Goal: Navigation & Orientation: Find specific page/section

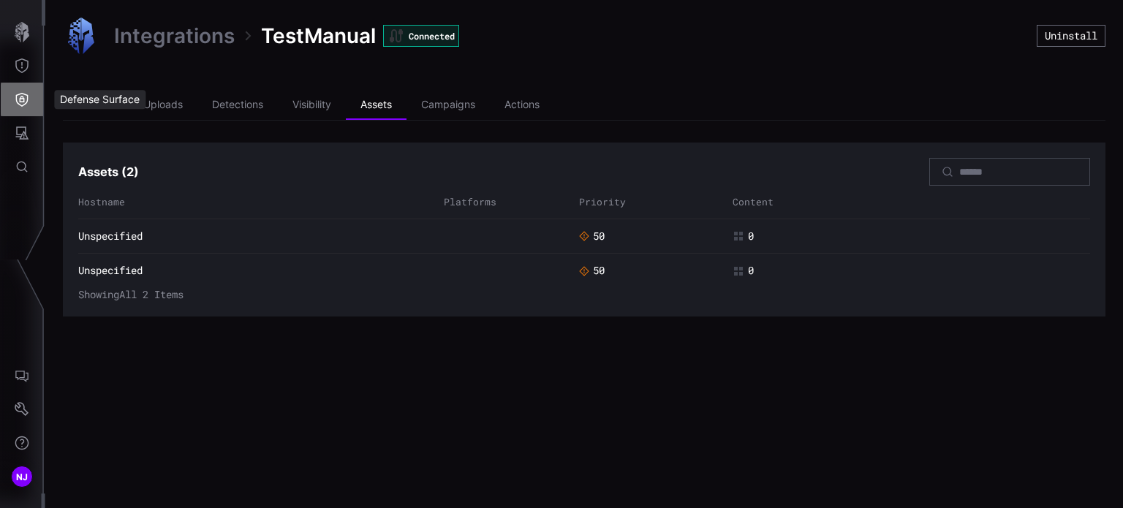
click at [22, 98] on icon "Defense Surface" at bounding box center [22, 99] width 15 height 15
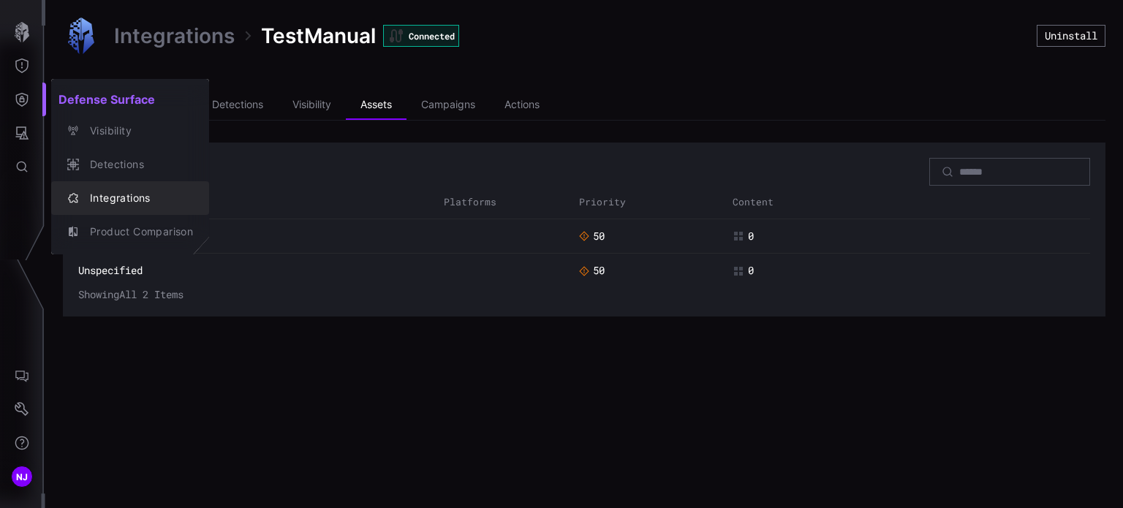
click at [112, 197] on div "Integrations" at bounding box center [138, 198] width 110 height 18
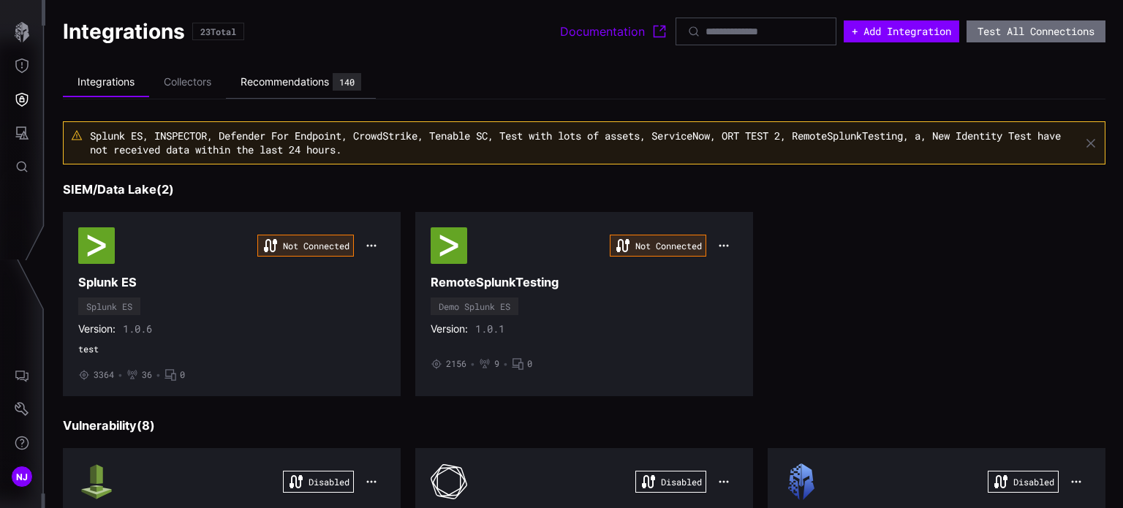
click at [285, 86] on div "Recommendations" at bounding box center [285, 81] width 88 height 13
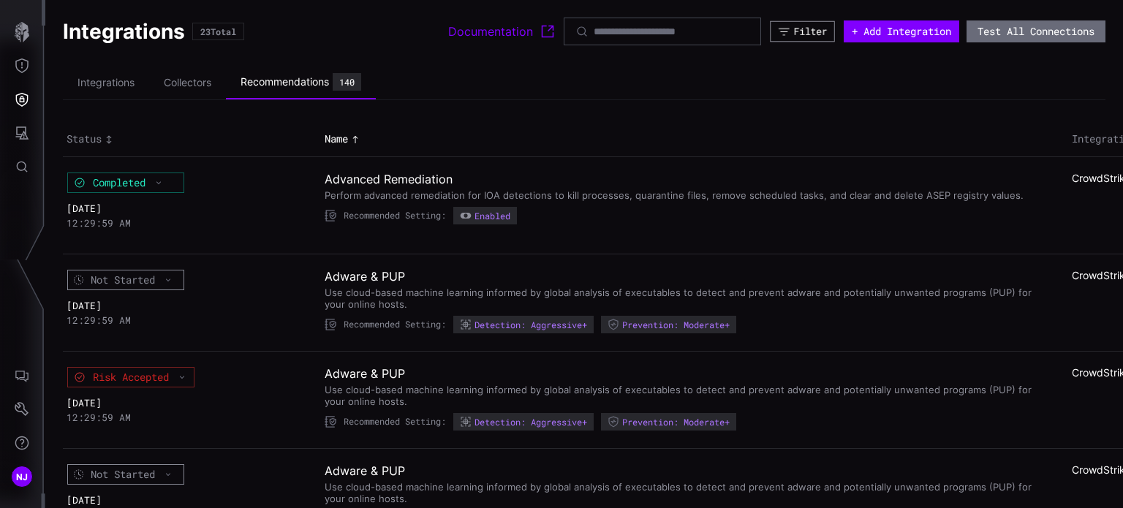
click at [794, 37] on div "Filter" at bounding box center [811, 31] width 34 height 12
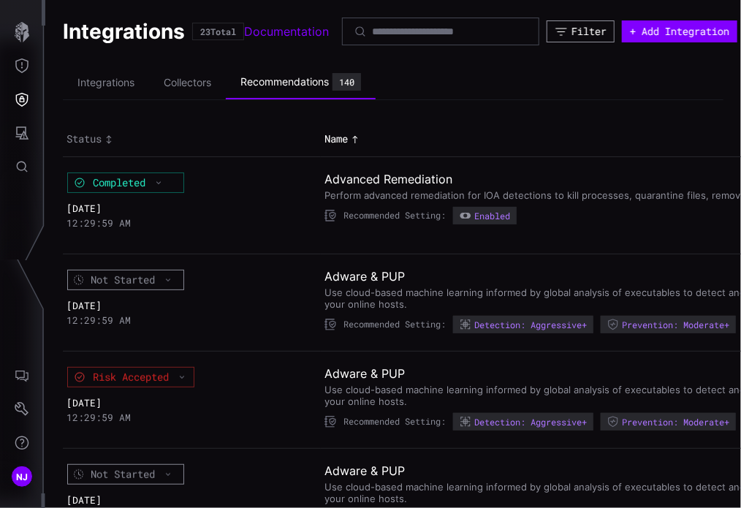
click at [575, 37] on button "Filter" at bounding box center [581, 31] width 68 height 22
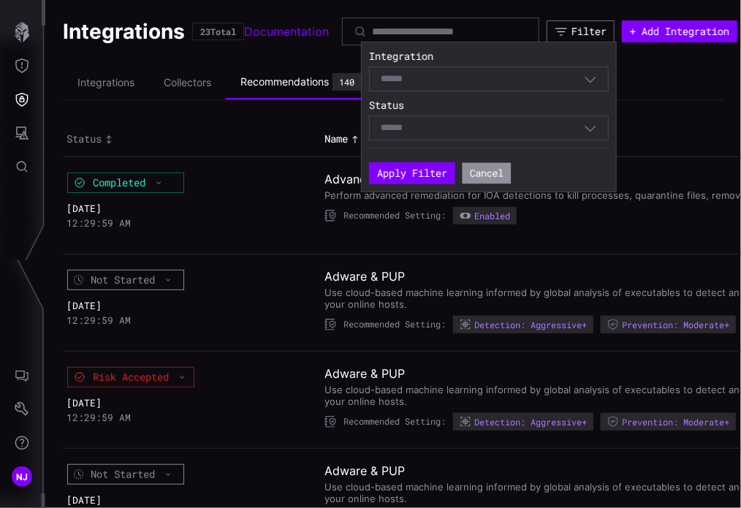
click at [498, 165] on button "Cancel" at bounding box center [487, 172] width 49 height 21
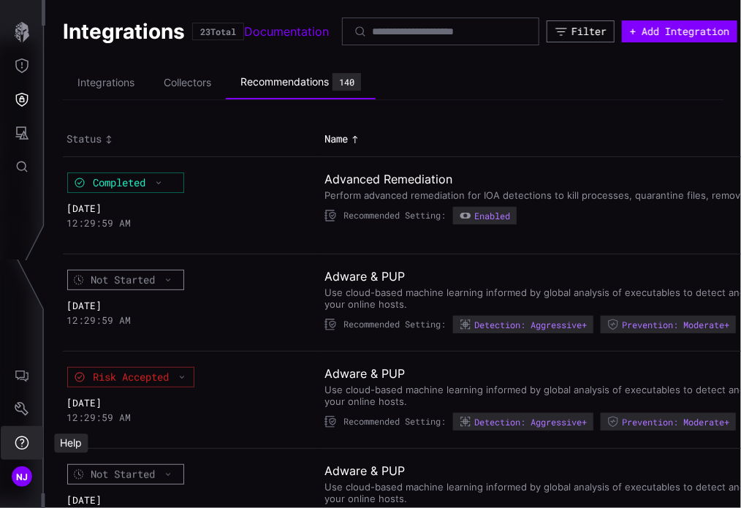
click at [18, 432] on button "Help" at bounding box center [22, 443] width 42 height 34
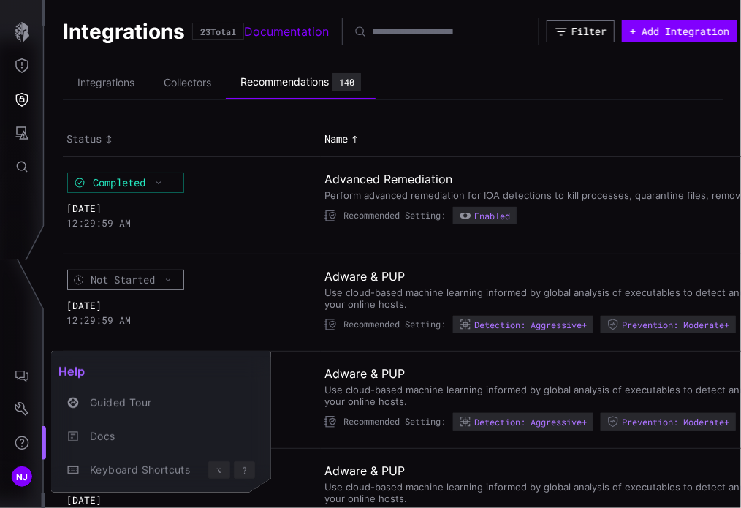
click at [12, 295] on div at bounding box center [370, 254] width 741 height 508
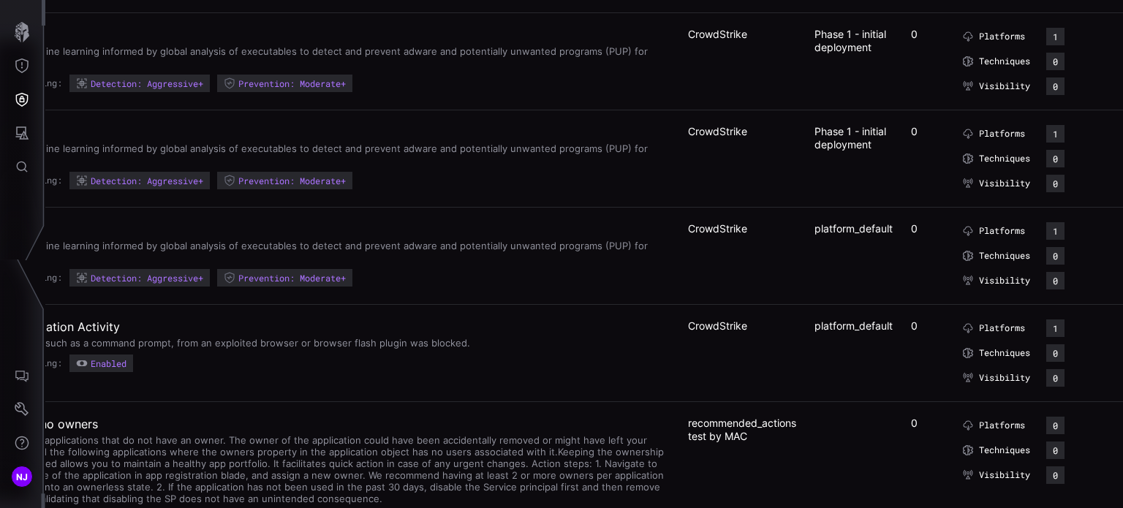
scroll to position [0, 386]
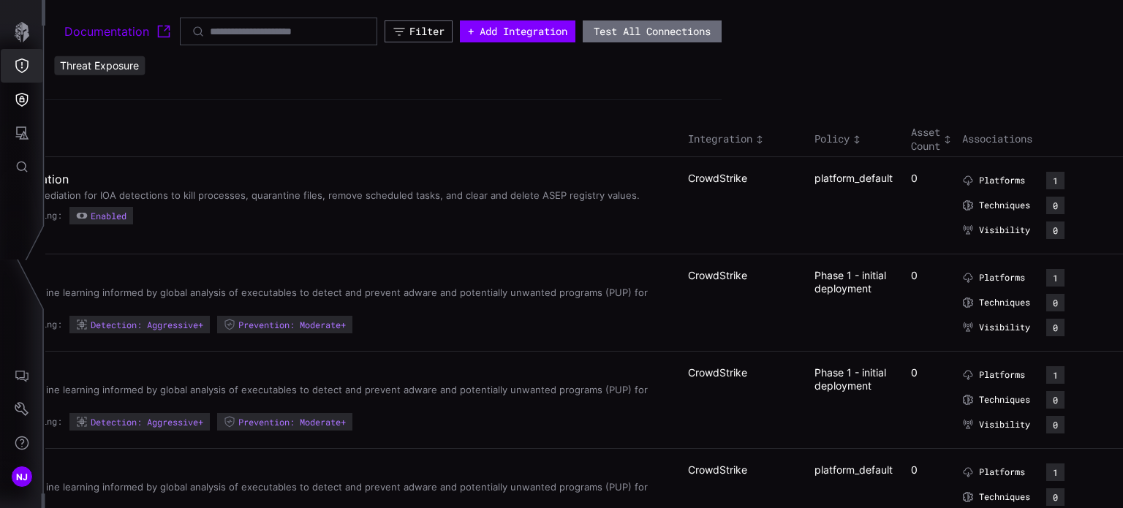
click at [24, 70] on icon "Threat Exposure" at bounding box center [21, 65] width 13 height 15
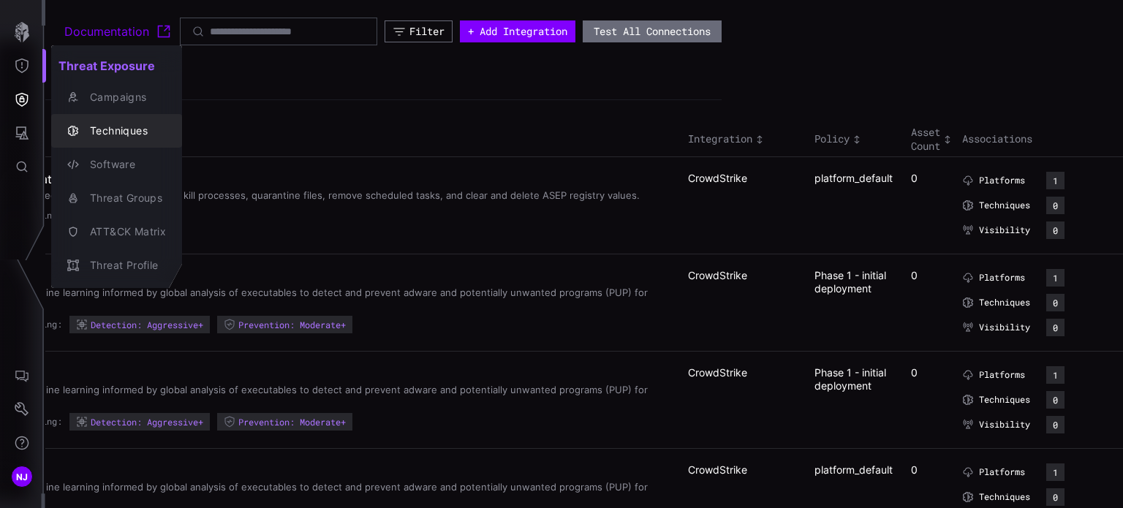
click at [123, 131] on div "Techniques" at bounding box center [124, 131] width 83 height 18
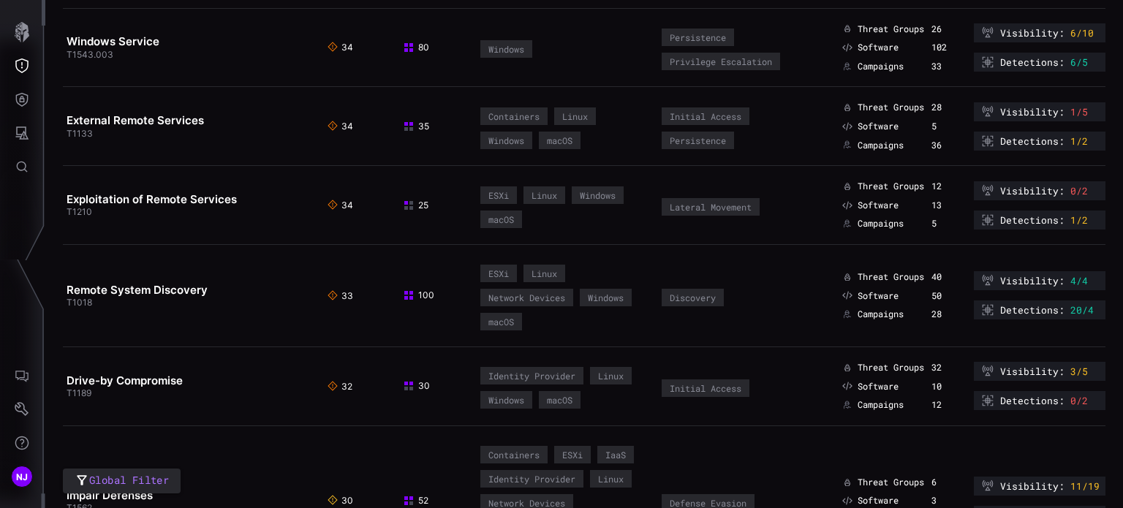
scroll to position [3545, 0]
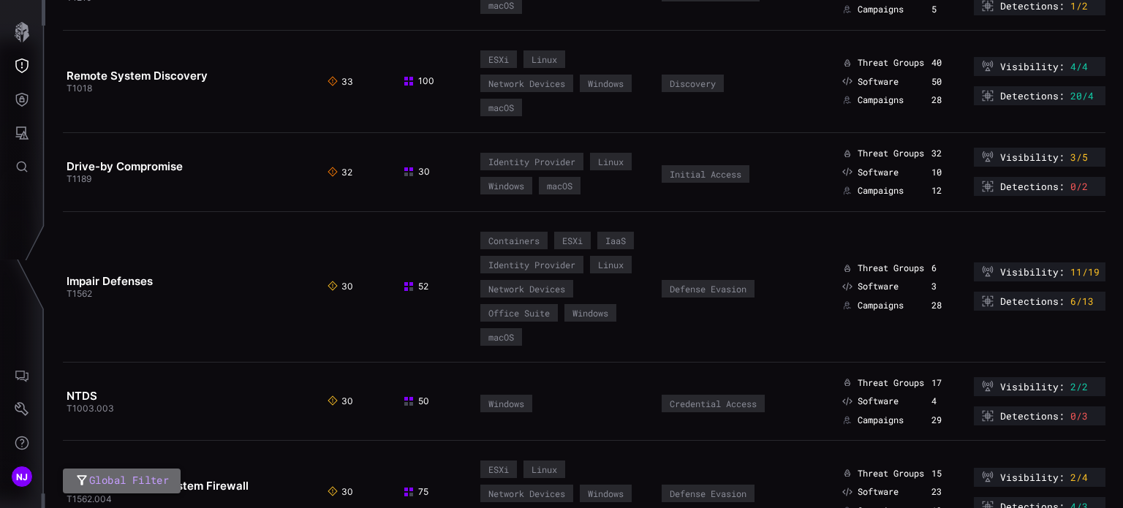
click at [132, 478] on span "Global Filter" at bounding box center [129, 481] width 80 height 18
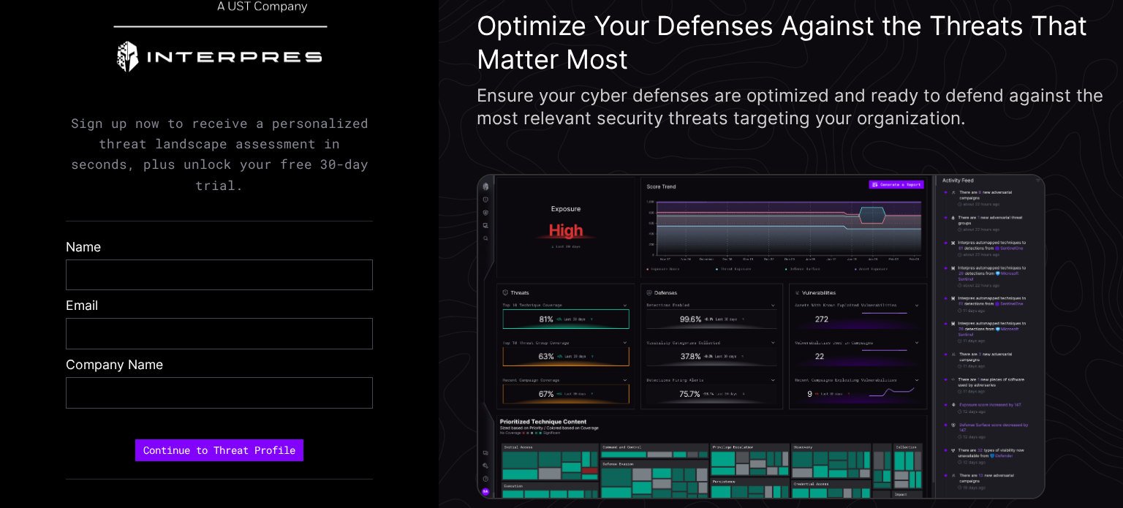
click at [382, 136] on div "Begin prioritizing the threats that matter most! Sign up now to receive a perso…" at bounding box center [219, 254] width 439 height 508
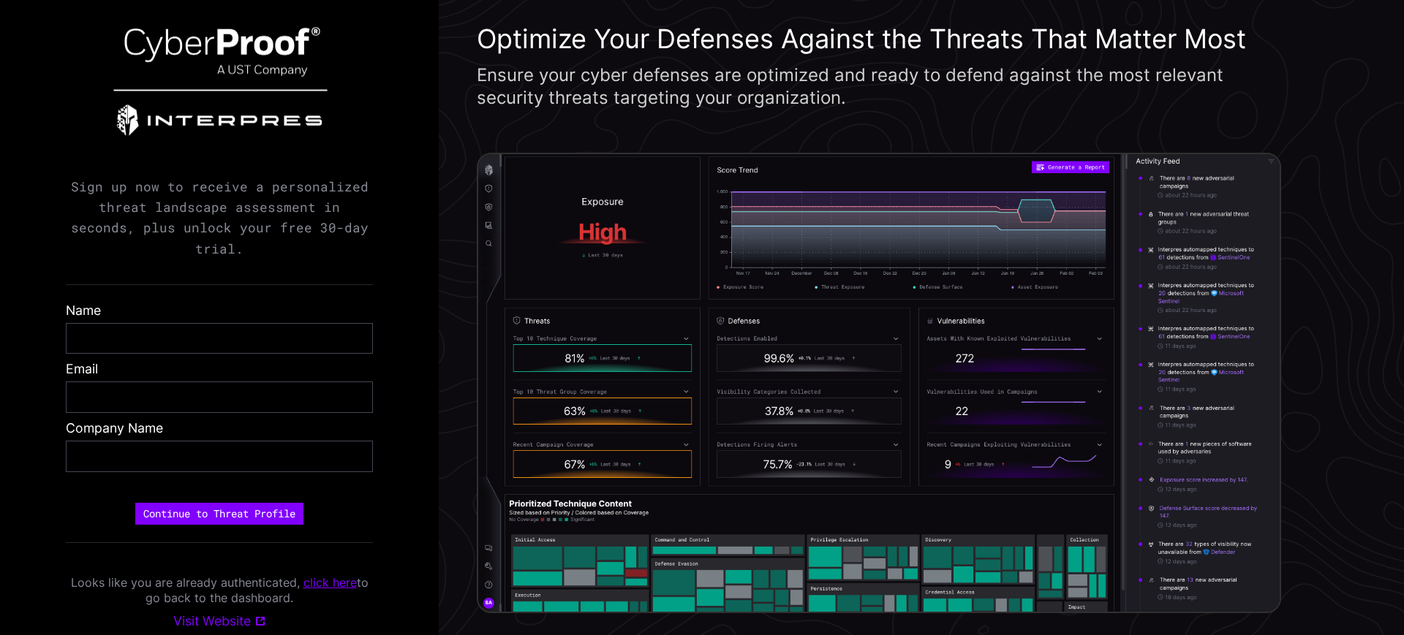
click at [331, 507] on link "click here" at bounding box center [329, 582] width 53 height 15
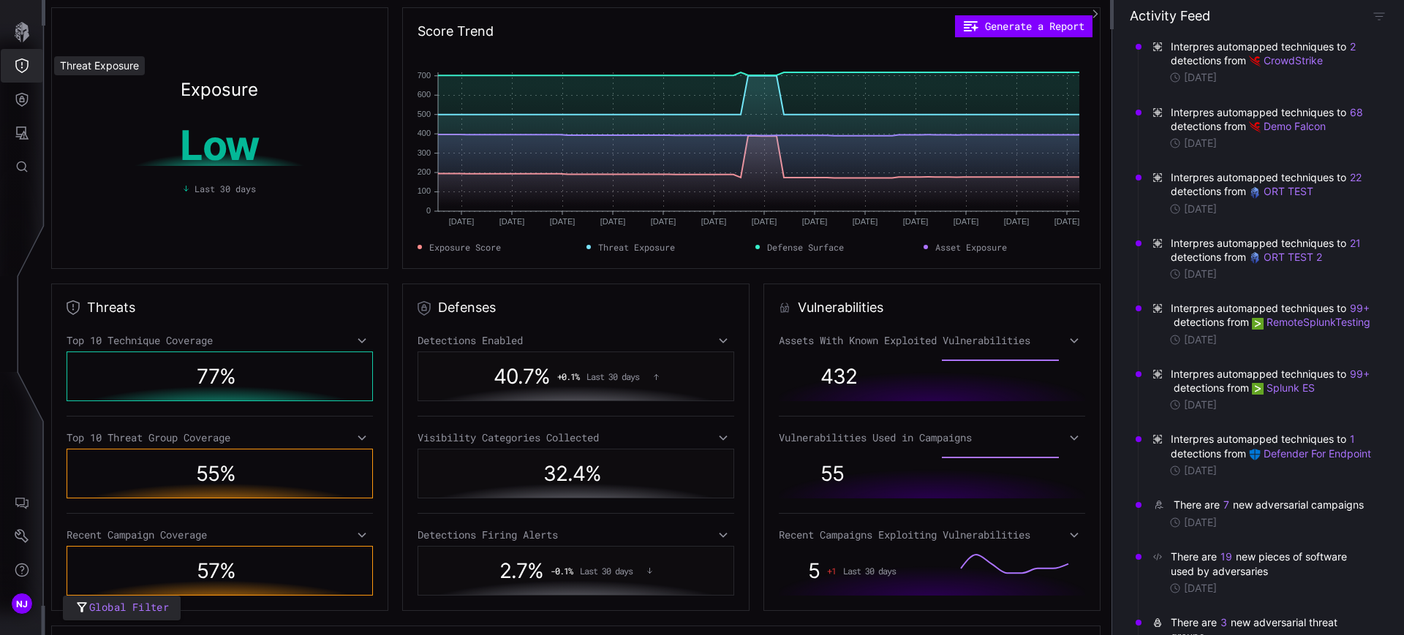
click at [21, 73] on button "Threat Exposure" at bounding box center [22, 66] width 42 height 34
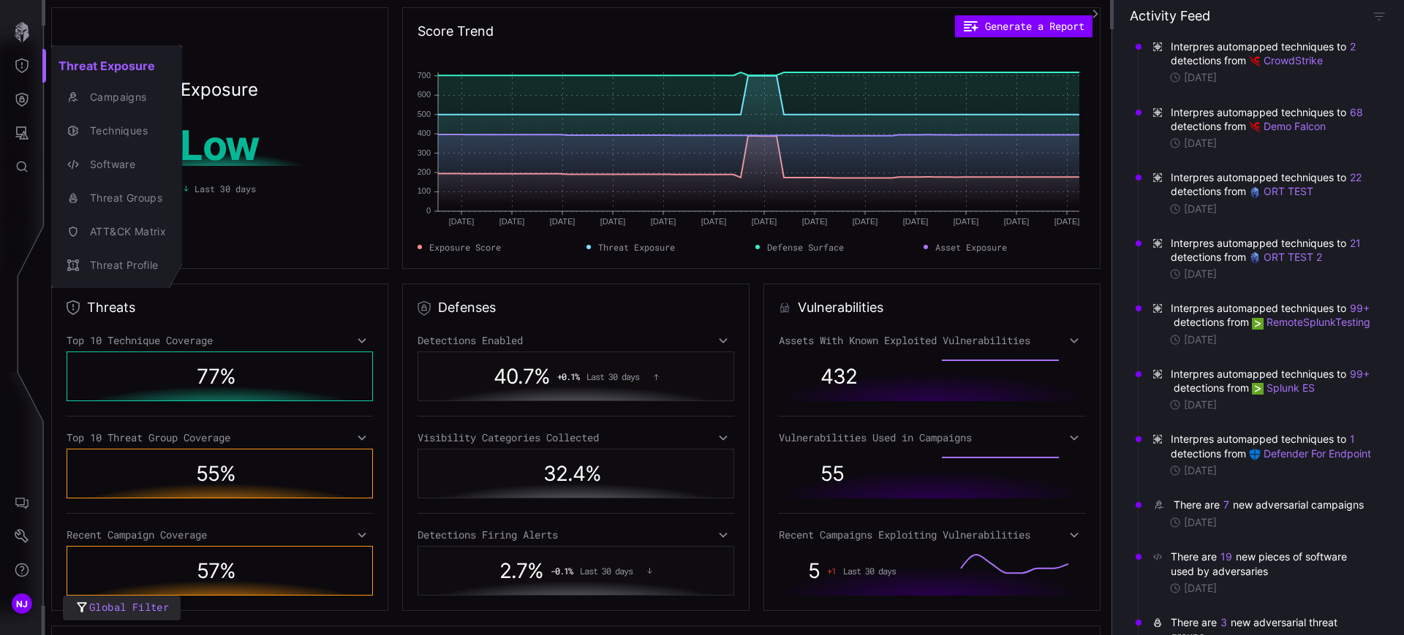
click at [23, 97] on div at bounding box center [702, 317] width 1404 height 635
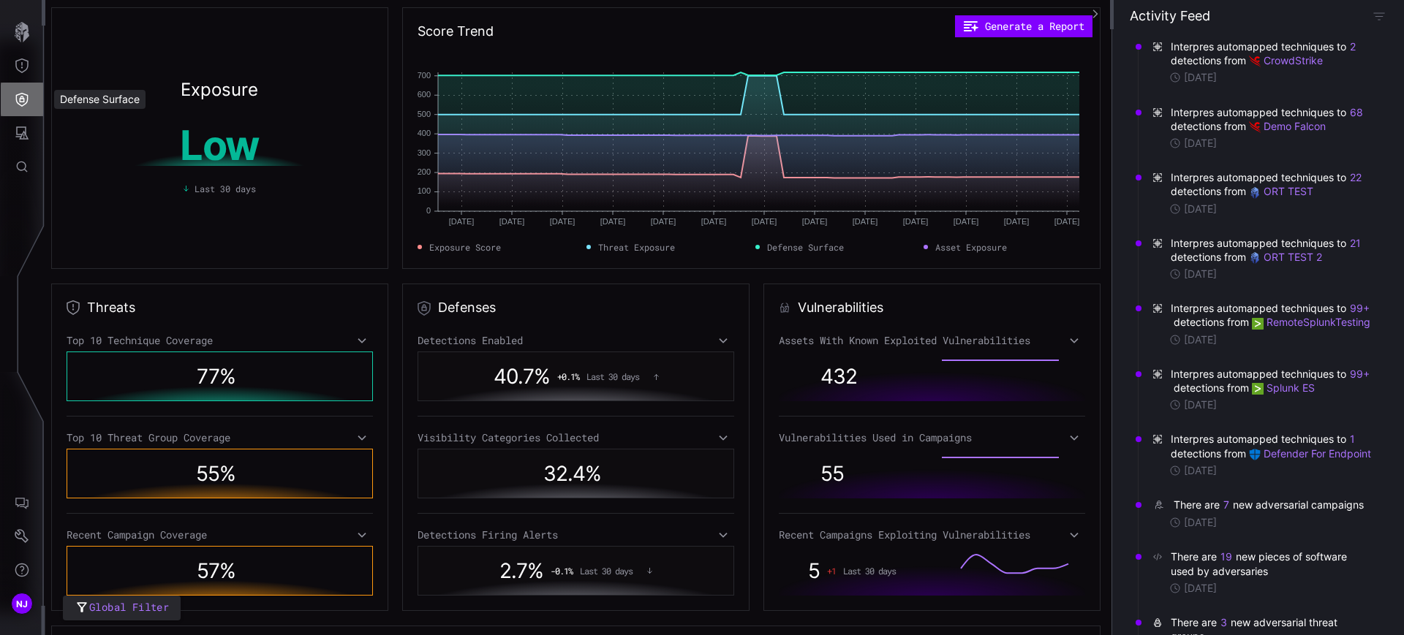
click at [22, 97] on icon "Defense Surface" at bounding box center [22, 99] width 15 height 15
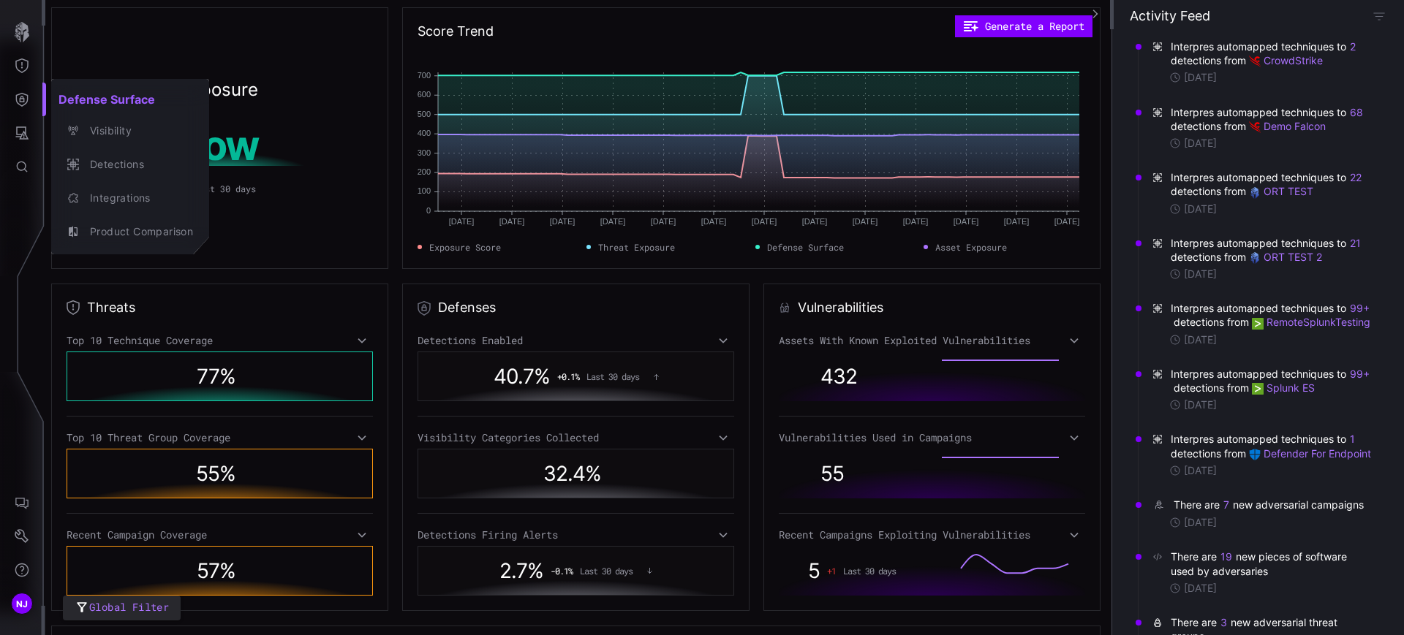
click at [27, 136] on div at bounding box center [702, 317] width 1404 height 635
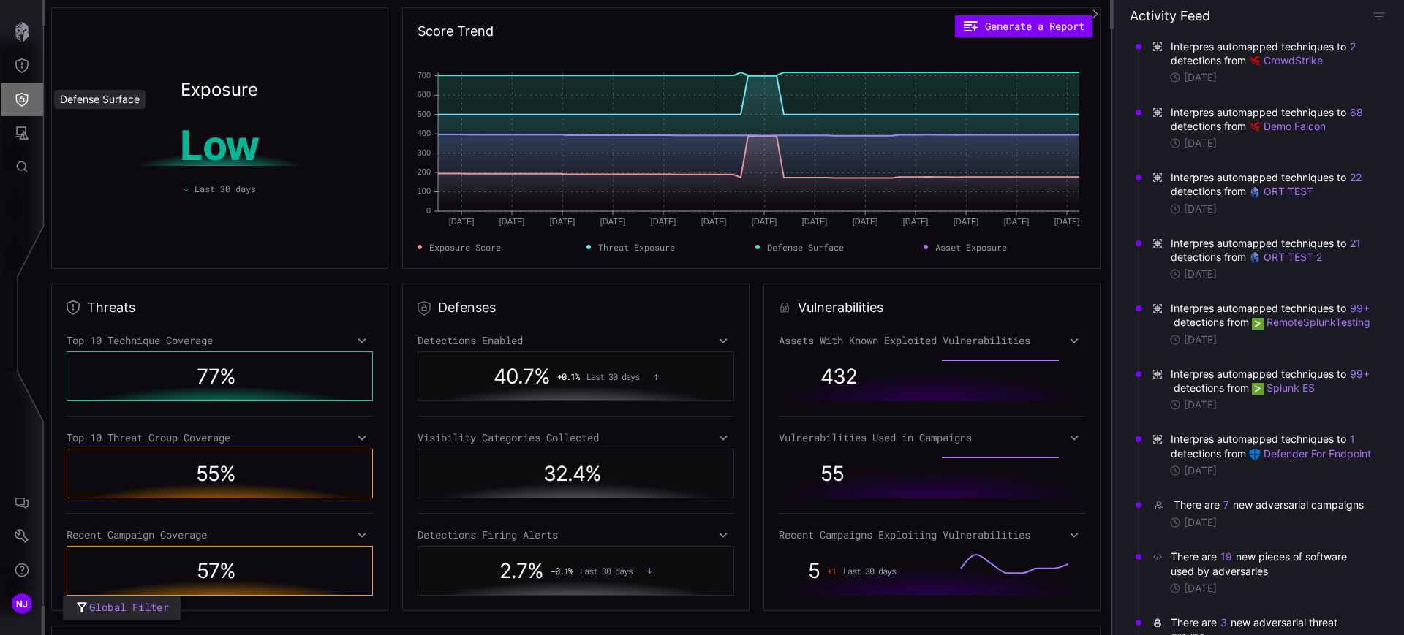
click at [20, 91] on button "Defense Surface" at bounding box center [22, 100] width 42 height 34
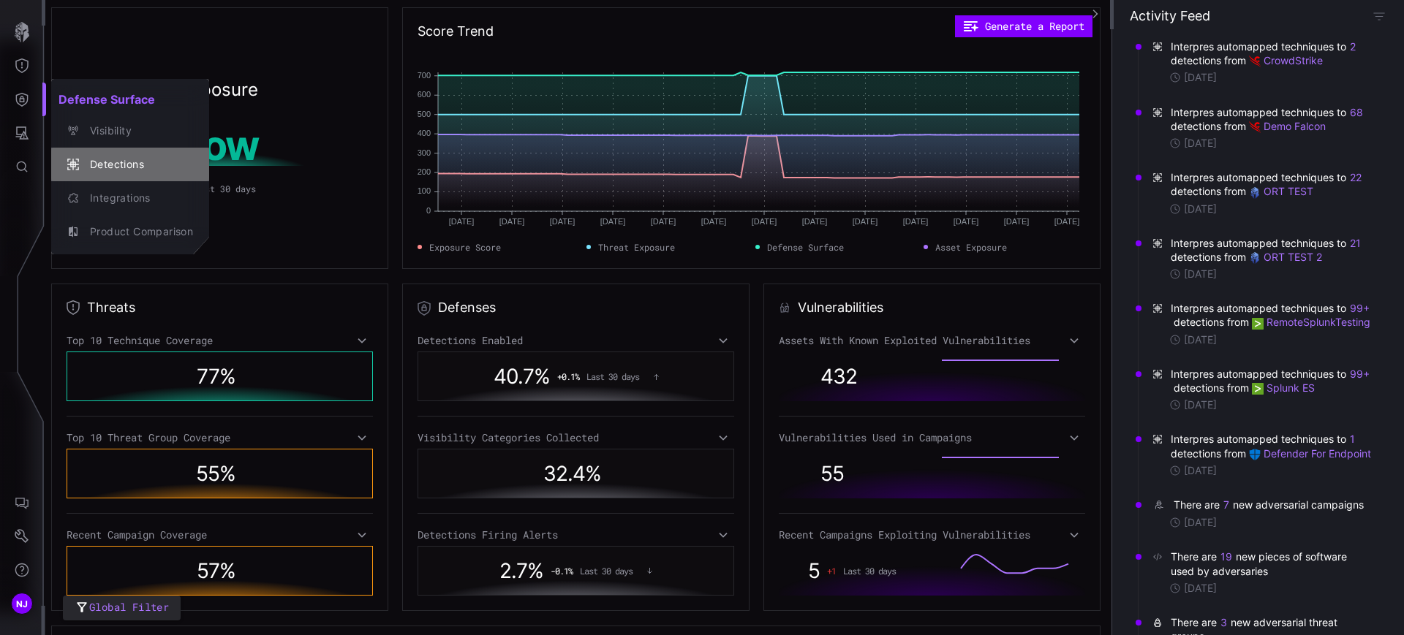
click at [124, 159] on div "Detections" at bounding box center [138, 165] width 110 height 18
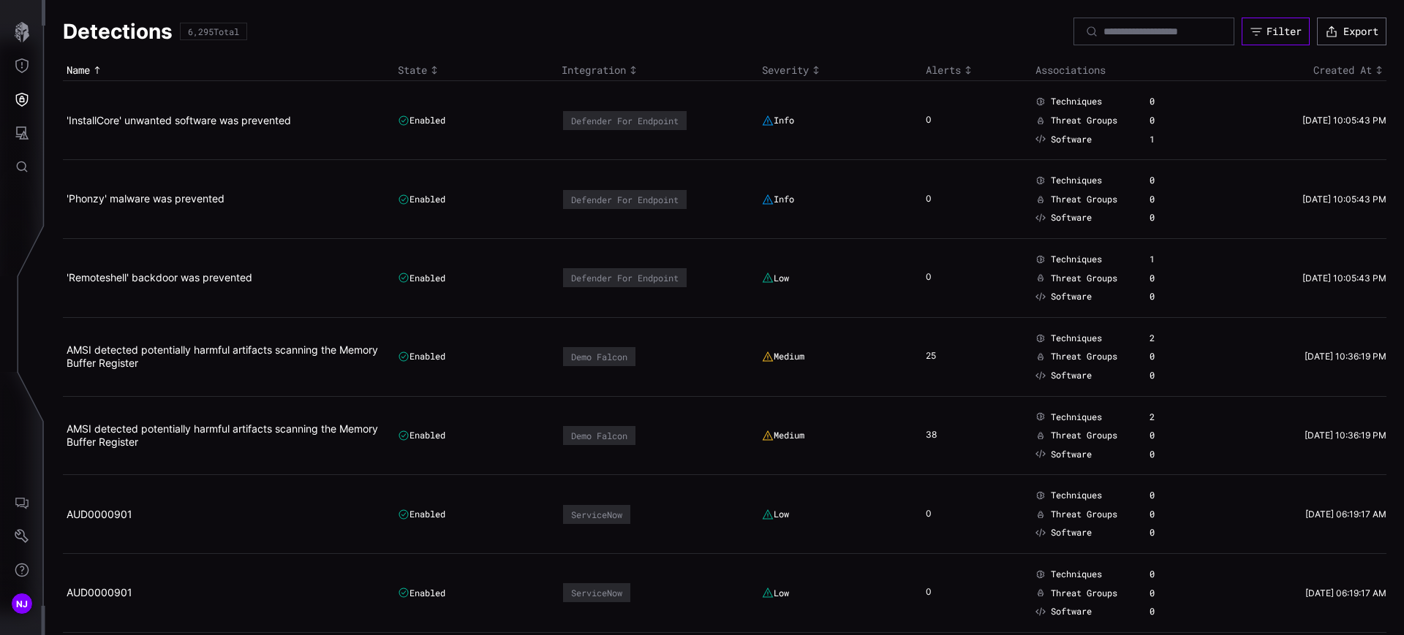
click at [1272, 31] on div "Filter" at bounding box center [1284, 31] width 35 height 13
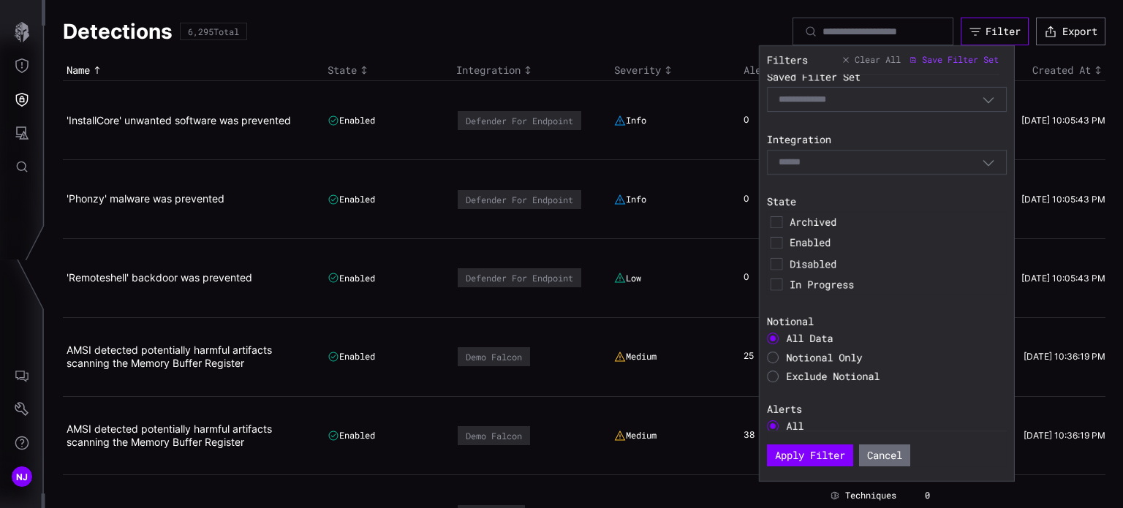
scroll to position [263, 0]
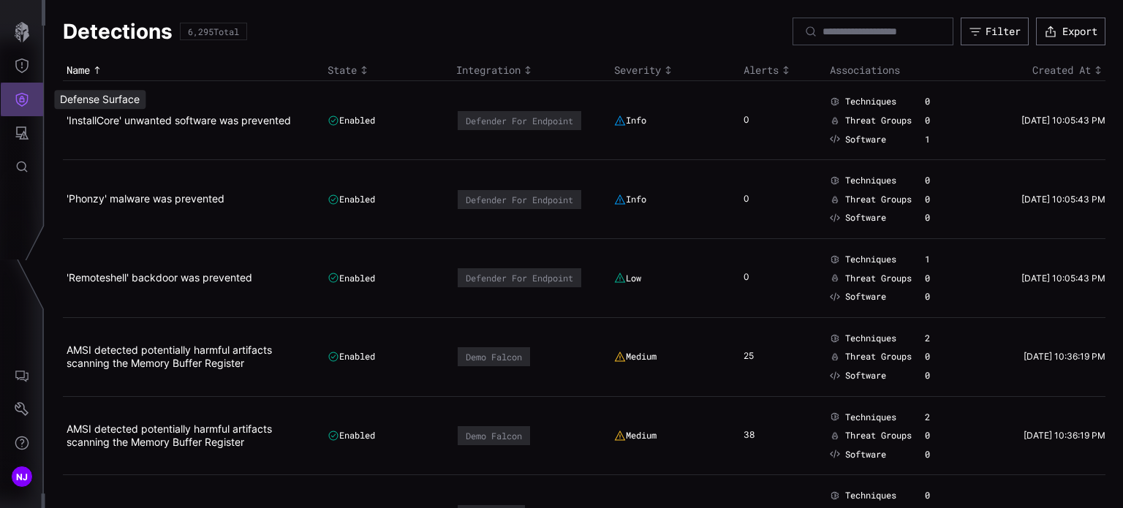
click at [25, 96] on icon "Defense Surface" at bounding box center [22, 99] width 15 height 15
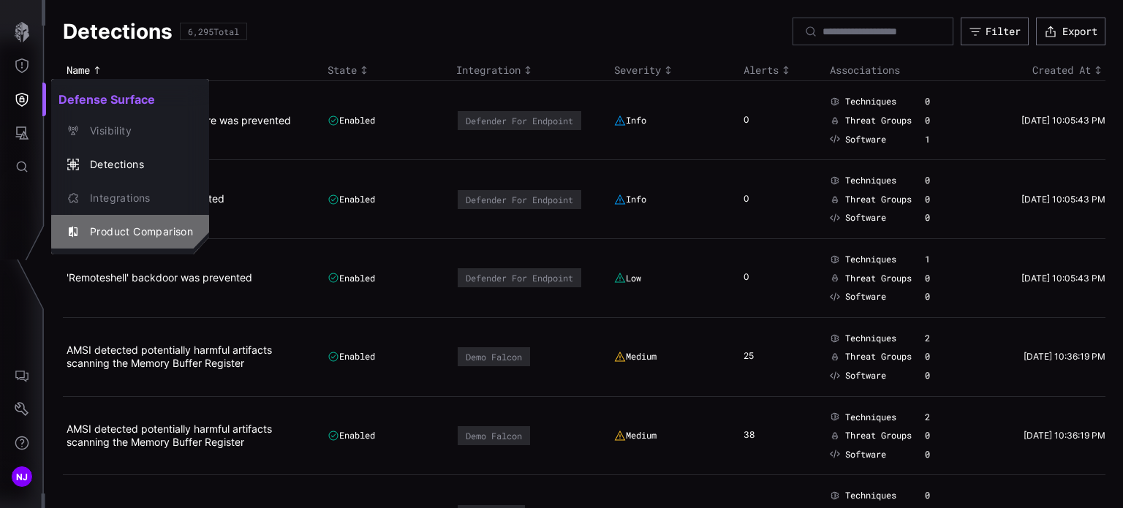
click at [121, 230] on div "Product Comparison" at bounding box center [138, 232] width 110 height 18
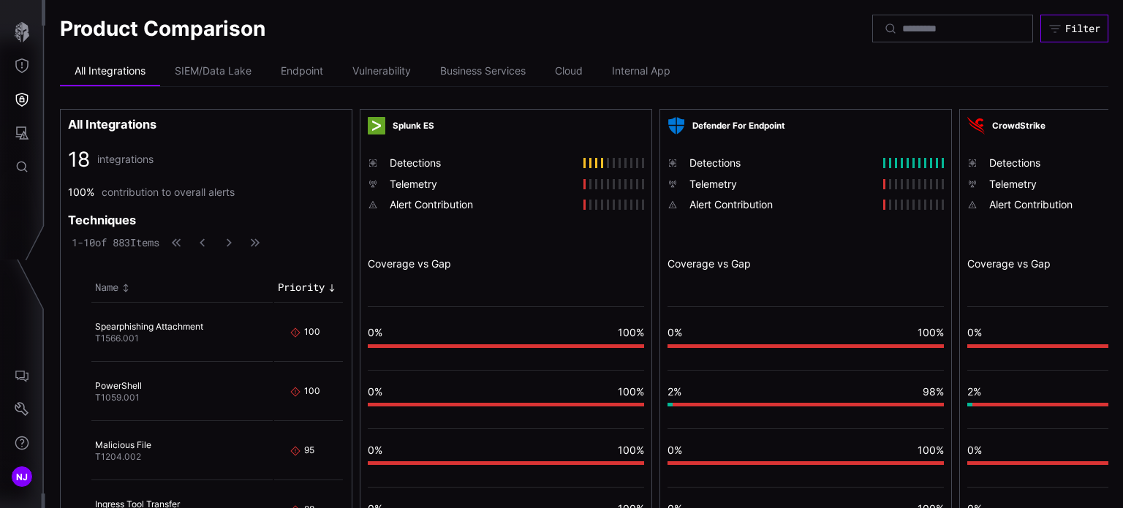
click at [1082, 31] on div "Filter" at bounding box center [1082, 28] width 35 height 13
click at [23, 137] on icon "Attack Surface" at bounding box center [22, 133] width 15 height 15
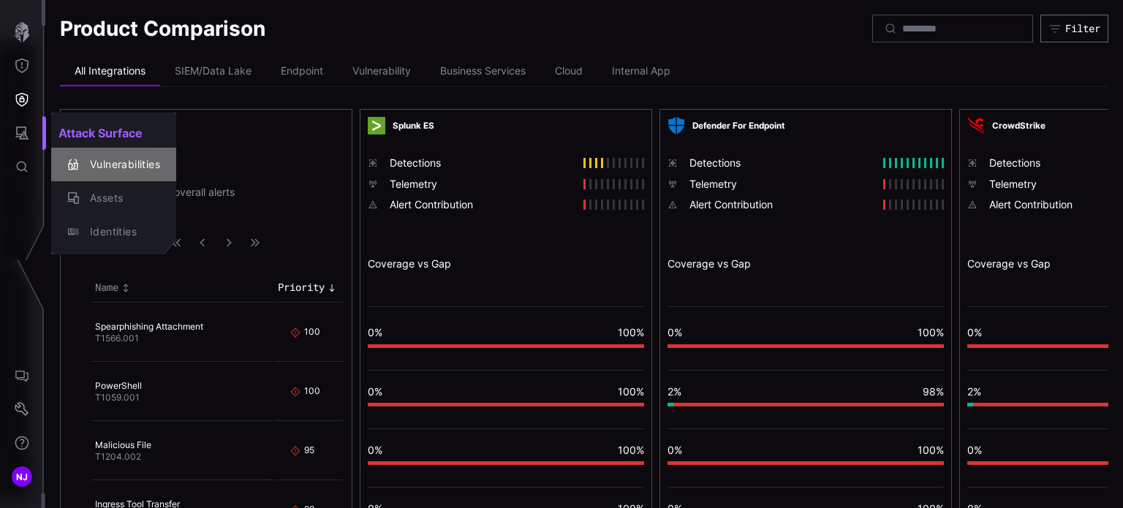
click at [124, 165] on div "Vulnerabilities" at bounding box center [122, 165] width 78 height 18
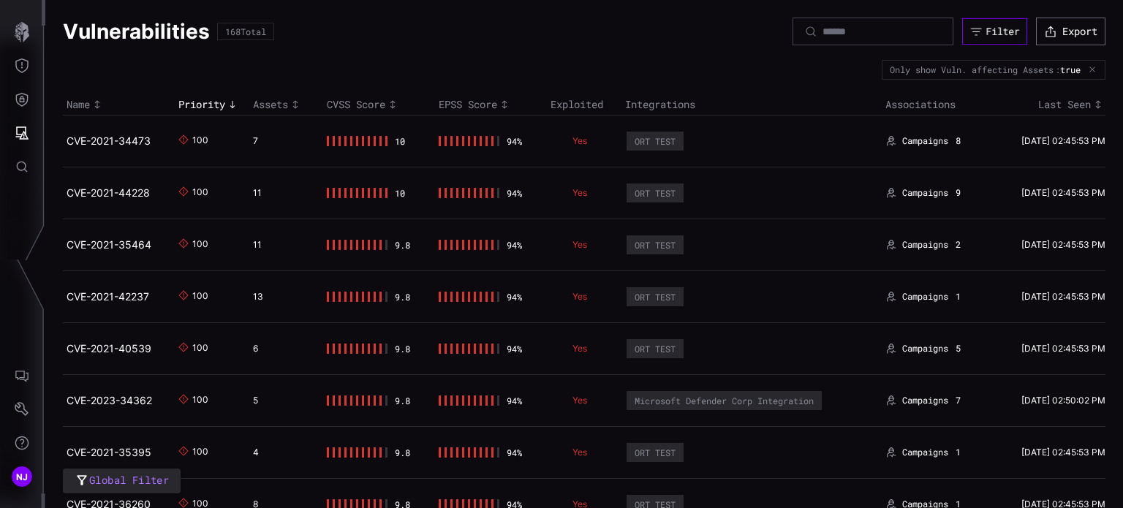
click at [986, 34] on div "Filter" at bounding box center [1003, 31] width 34 height 12
click at [22, 135] on icon "Attack Surface" at bounding box center [22, 133] width 13 height 13
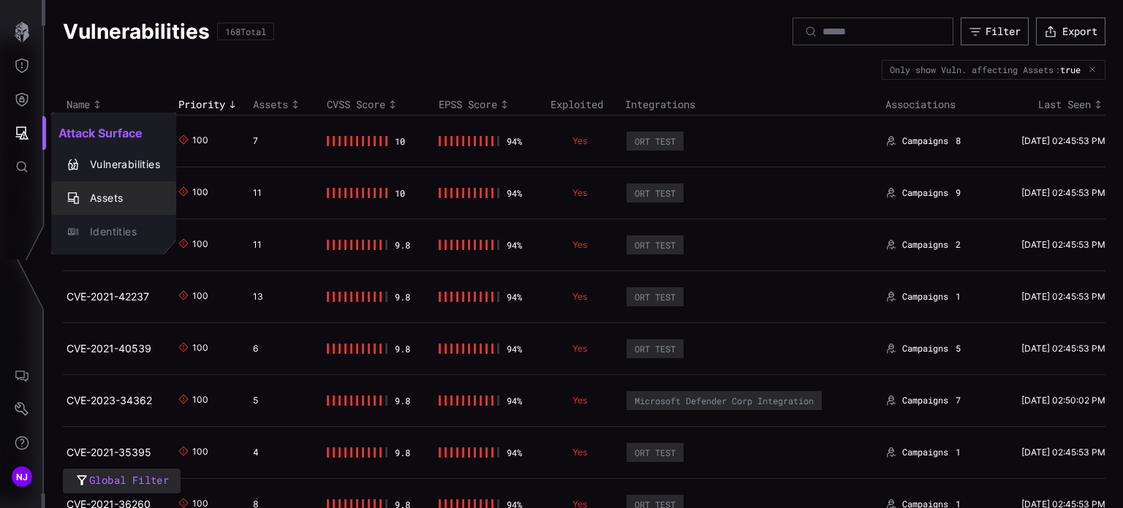
click at [105, 195] on div "Assets" at bounding box center [122, 198] width 78 height 18
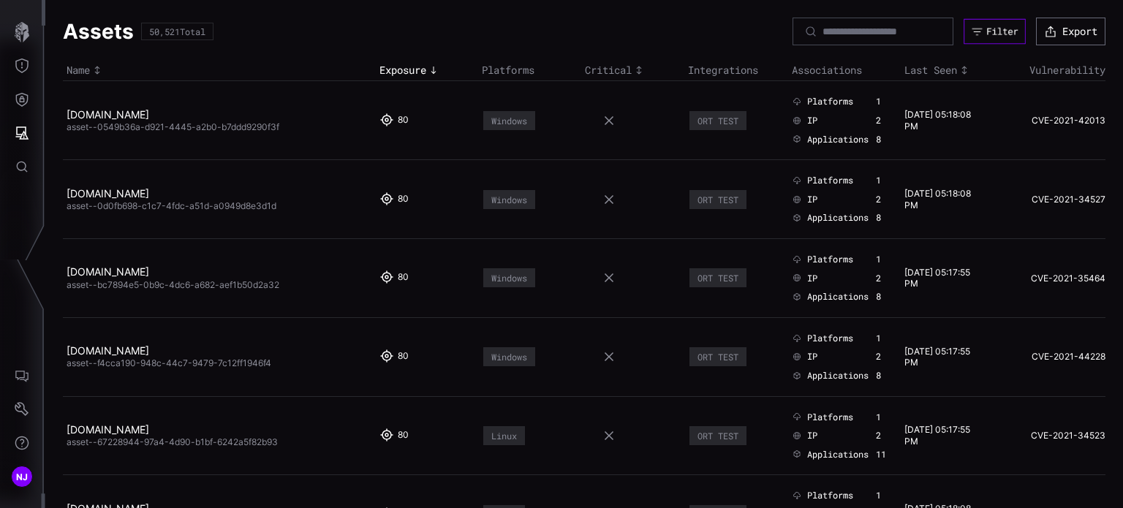
click at [969, 30] on button "Filter" at bounding box center [994, 32] width 61 height 26
click at [21, 131] on icon "Attack Surface" at bounding box center [22, 133] width 15 height 15
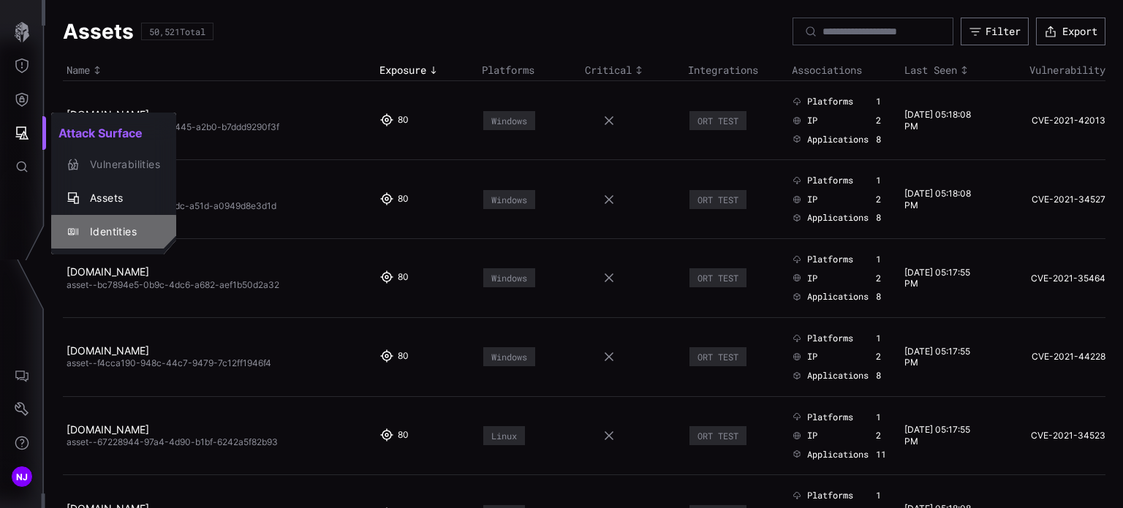
click at [114, 227] on div "Identities" at bounding box center [122, 232] width 78 height 18
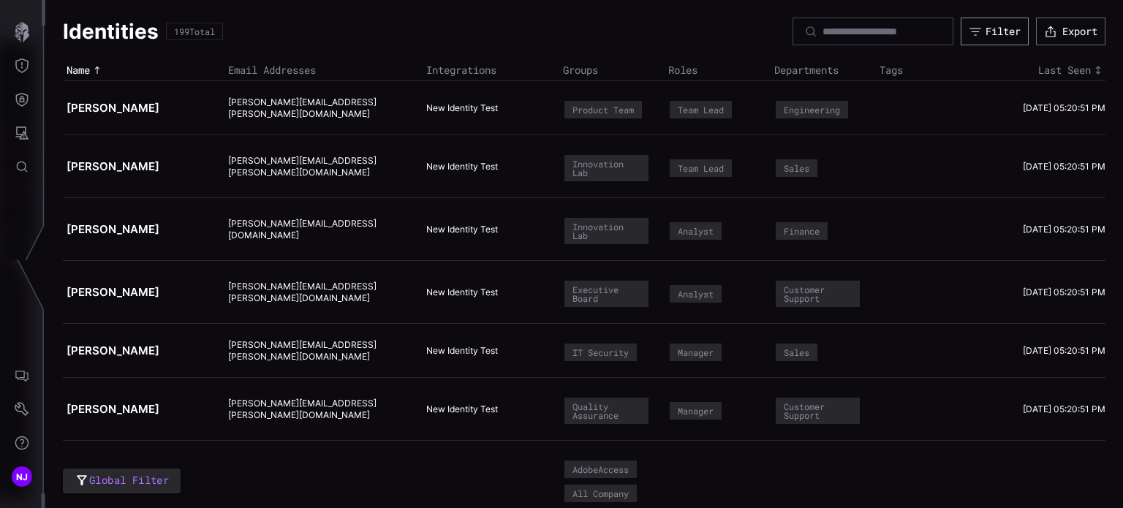
click at [997, 35] on div "Filter" at bounding box center [1003, 31] width 35 height 13
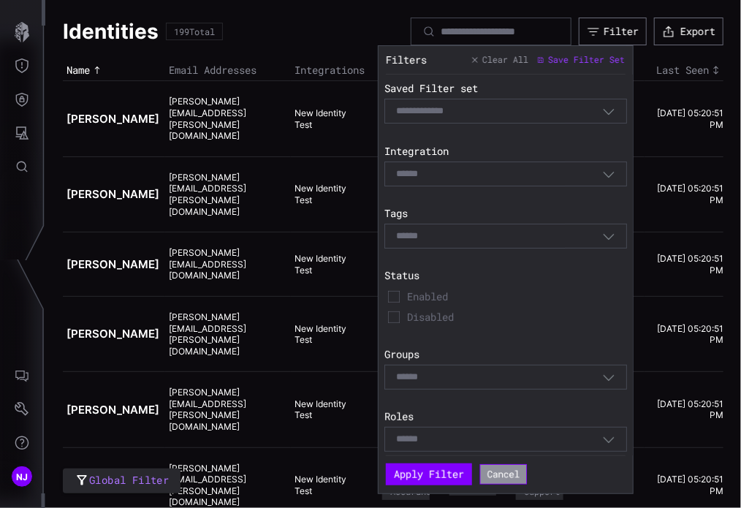
click at [511, 474] on button "Cancel" at bounding box center [504, 475] width 48 height 20
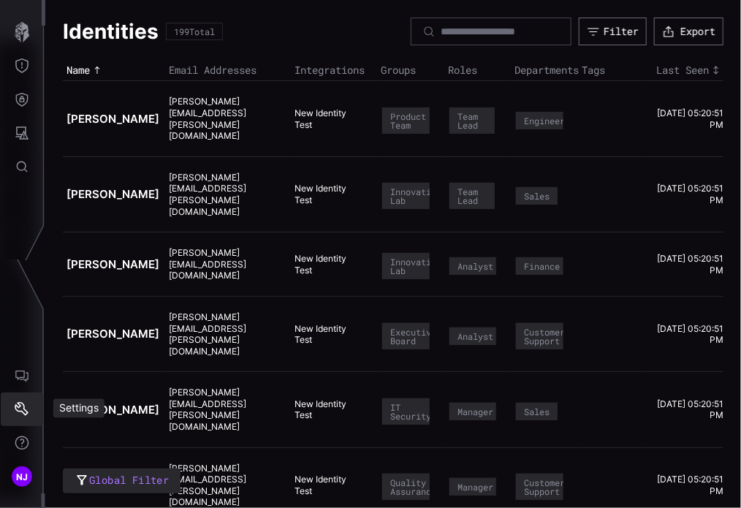
click at [20, 416] on icon "Settings" at bounding box center [22, 409] width 15 height 15
